Goal: Task Accomplishment & Management: Complete application form

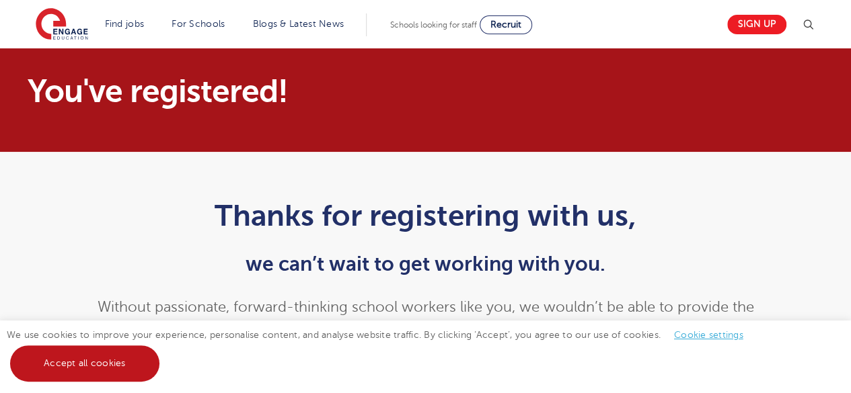
click at [107, 366] on link "Accept all cookies" at bounding box center [84, 364] width 149 height 36
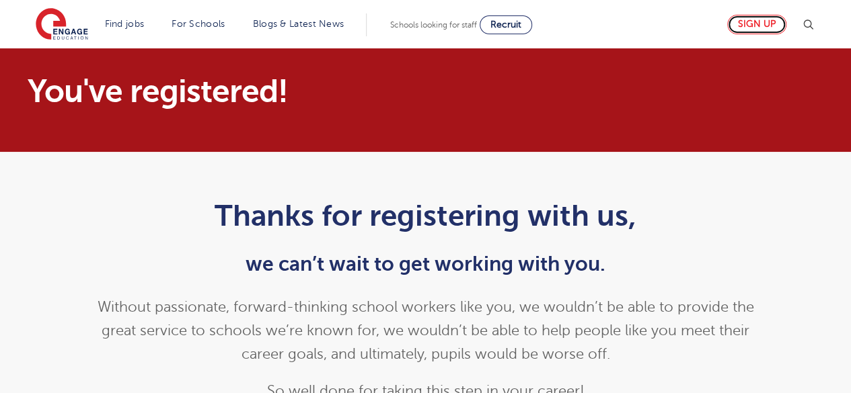
click at [768, 28] on link "Sign up" at bounding box center [756, 25] width 59 height 20
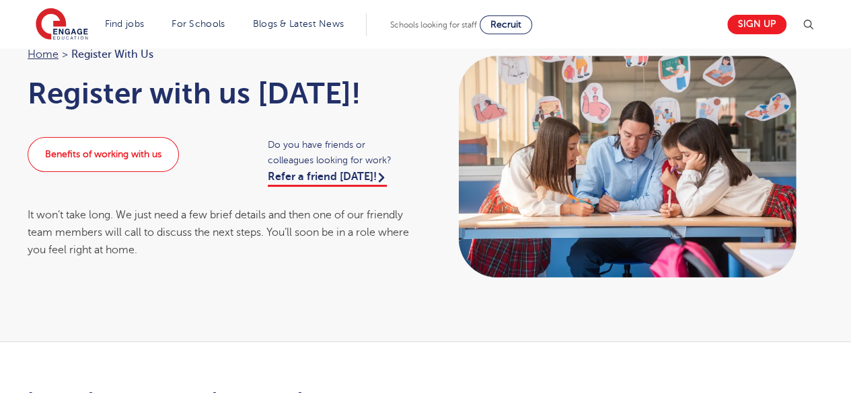
scroll to position [67, 0]
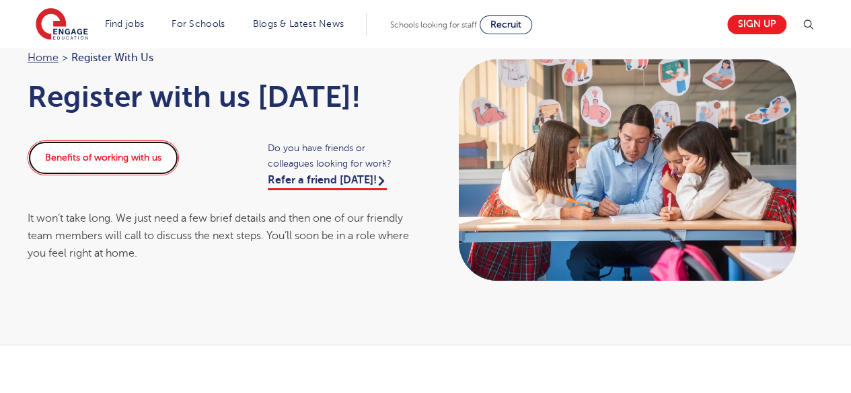
click at [65, 163] on link "Benefits of working with us" at bounding box center [103, 158] width 151 height 35
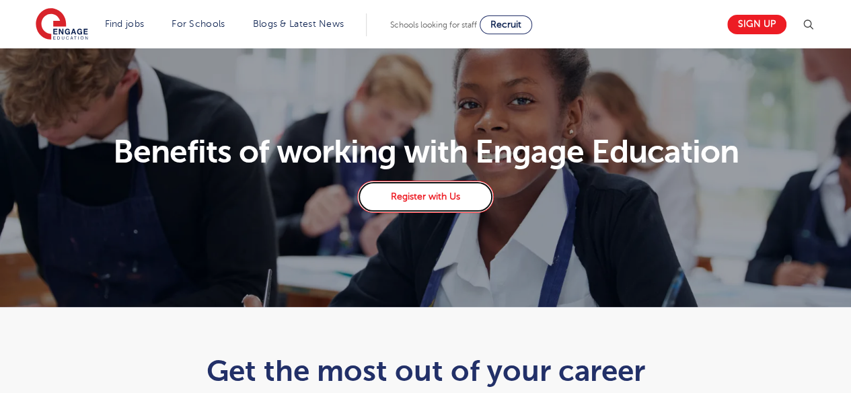
click at [471, 192] on link "Register with Us" at bounding box center [425, 197] width 136 height 32
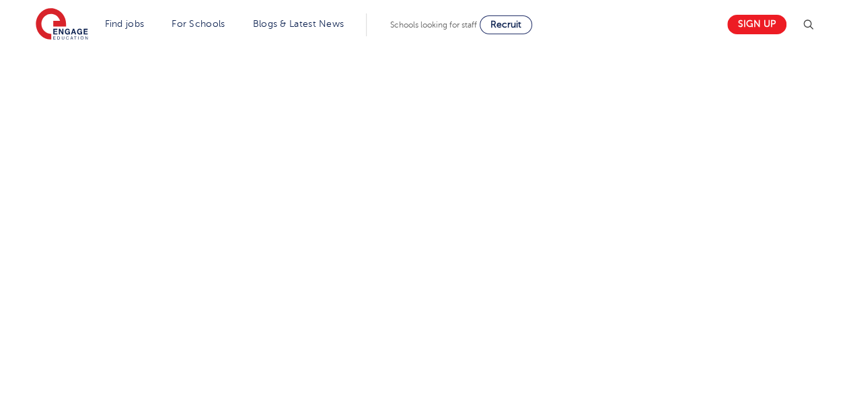
scroll to position [496, 0]
